Goal: Complete application form

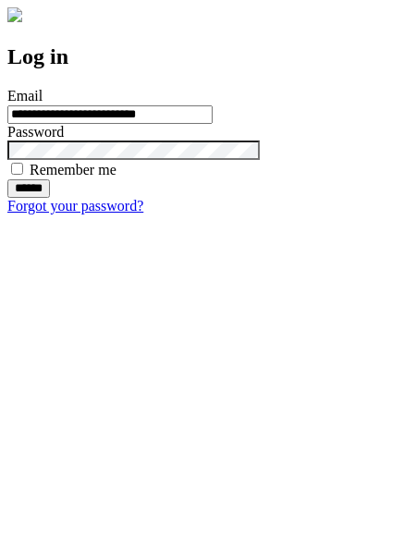
type input "**********"
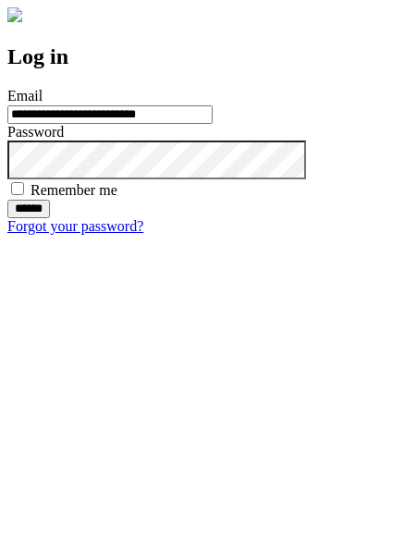
click at [50, 218] on input "******" at bounding box center [28, 209] width 43 height 18
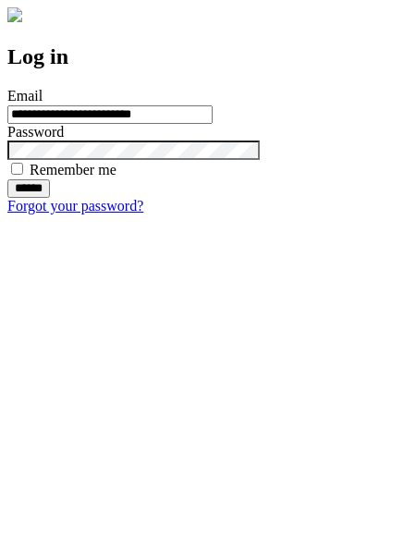
type input "**********"
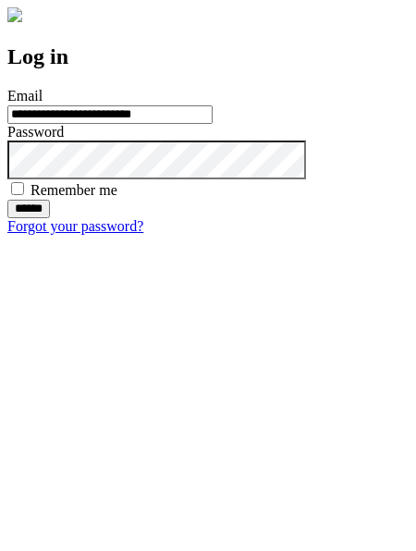
click at [50, 218] on input "******" at bounding box center [28, 209] width 43 height 18
